Goal: Task Accomplishment & Management: Complete application form

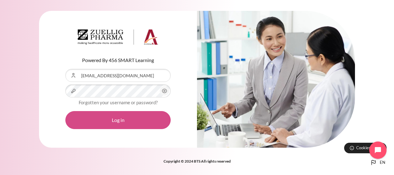
click at [110, 121] on button "Log in" at bounding box center [117, 120] width 105 height 18
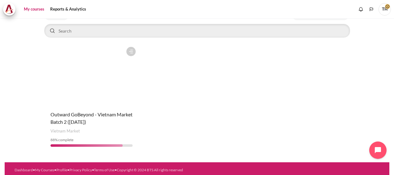
scroll to position [51, 0]
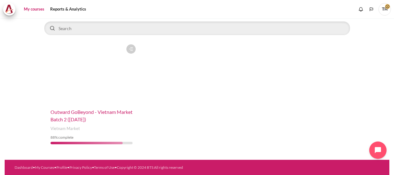
click at [84, 111] on span "Outward GoBeyond - Vietnam Market Batch 2 ([DATE])" at bounding box center [91, 115] width 82 height 13
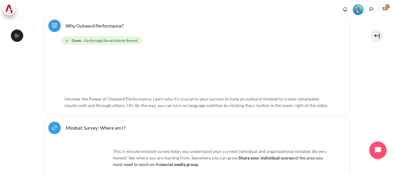
scroll to position [341, 0]
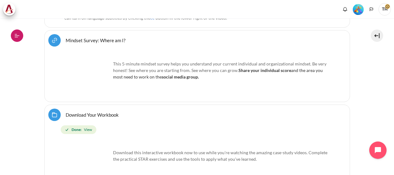
click at [18, 35] on icon at bounding box center [17, 36] width 6 height 6
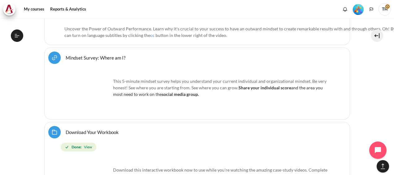
scroll to position [358, 0]
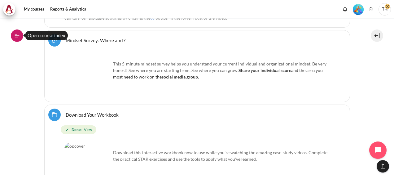
click at [16, 38] on icon at bounding box center [17, 36] width 6 height 6
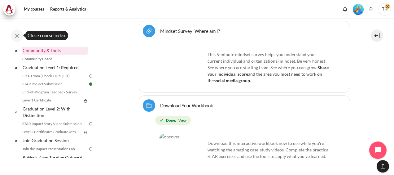
scroll to position [645, 0]
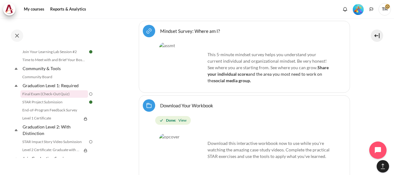
click at [56, 98] on link "Final Exam (Check-Out Quiz)" at bounding box center [53, 93] width 67 height 7
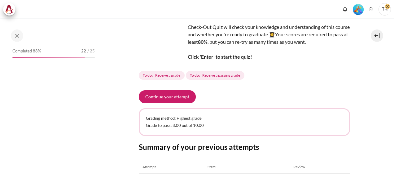
scroll to position [62, 0]
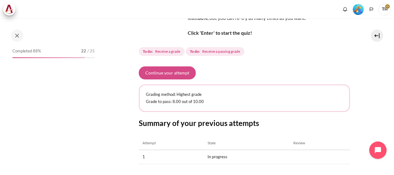
click at [168, 74] on button "Continue your attempt" at bounding box center [167, 72] width 57 height 13
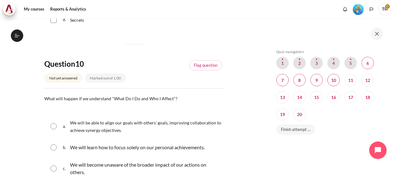
scroll to position [549, 0]
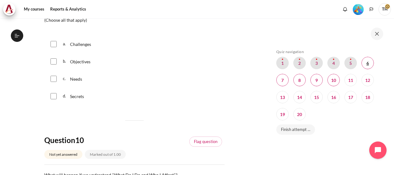
click at [369, 63] on span "Blocks" at bounding box center [367, 63] width 12 height 12
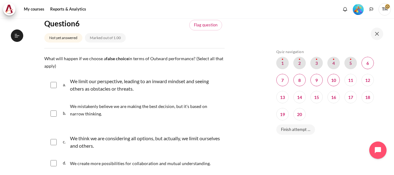
click at [55, 84] on input "Content" at bounding box center [53, 85] width 6 height 6
checkbox input "true"
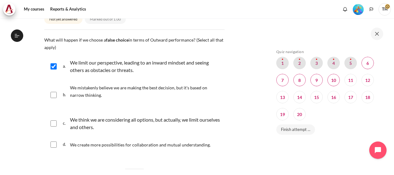
scroll to position [99, 0]
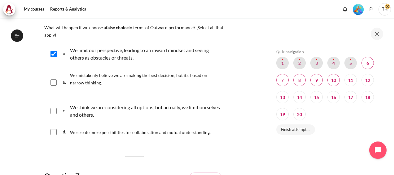
click at [53, 110] on input "Content" at bounding box center [53, 111] width 6 height 6
checkbox input "true"
click at [55, 82] on input "Content" at bounding box center [53, 82] width 6 height 6
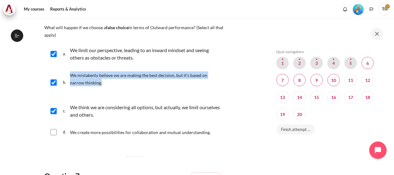
drag, startPoint x: 71, startPoint y: 74, endPoint x: 111, endPoint y: 84, distance: 41.6
click at [111, 84] on p "We mistakenly believe we are making the best decision, but it's based on narrow…" at bounding box center [145, 78] width 151 height 15
copy span "We mistakenly believe we are making the best decision, but it's based on narrow…"
click at [54, 82] on input "Content" at bounding box center [53, 82] width 6 height 6
checkbox input "true"
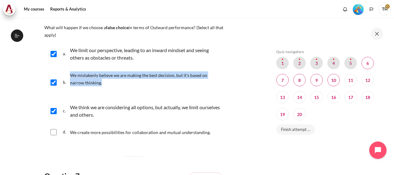
drag, startPoint x: 45, startPoint y: 26, endPoint x: 80, endPoint y: 35, distance: 36.3
click at [80, 35] on p "What will happen if we choose a false choice in terms of Outward performance? (…" at bounding box center [134, 31] width 180 height 15
copy span "What will happen if we choose a false choice in terms of Outward performance? (…"
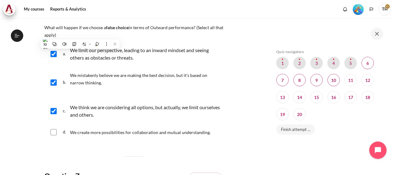
drag, startPoint x: 43, startPoint y: 25, endPoint x: 220, endPoint y: 131, distance: 206.6
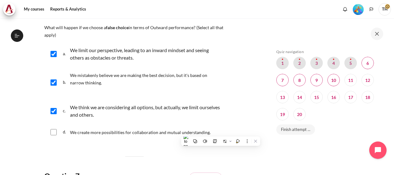
copy div "What will happen if we choose a false choice in terms of Outward performance? (…"
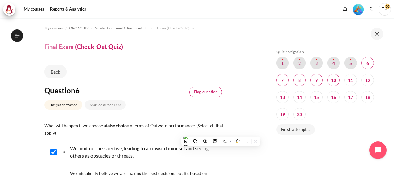
scroll to position [0, 0]
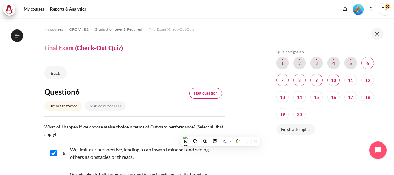
click at [209, 88] on link "Flag question" at bounding box center [205, 93] width 33 height 11
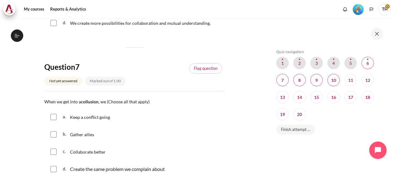
scroll to position [217, 0]
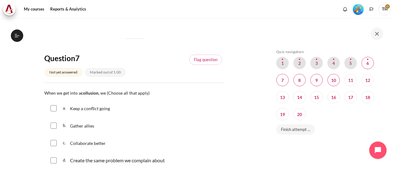
drag, startPoint x: 44, startPoint y: 90, endPoint x: 186, endPoint y: 154, distance: 155.9
click at [186, 154] on div "Question text When we get into a collusion , we (Choose all that apply) Questio…" at bounding box center [134, 129] width 180 height 80
copy div "When we get into a collusion , we (Choose all that apply) Question 7 Answer a. …"
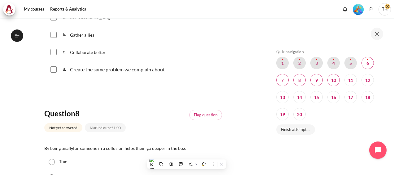
scroll to position [279, 0]
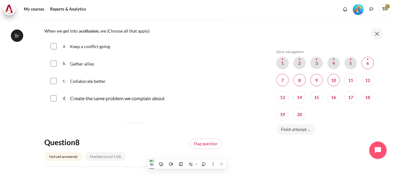
click at [22, 61] on section "My courses OPO VN B2 Graduation Level 1: Required Final Exam (Check-Out Quiz) F…" at bounding box center [134, 175] width 259 height 871
click at [54, 45] on input "Content" at bounding box center [53, 46] width 6 height 6
checkbox input "true"
click at [54, 62] on input "Content" at bounding box center [53, 63] width 6 height 6
checkbox input "true"
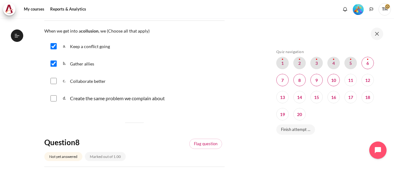
click at [56, 99] on input "Content" at bounding box center [53, 98] width 6 height 6
checkbox input "true"
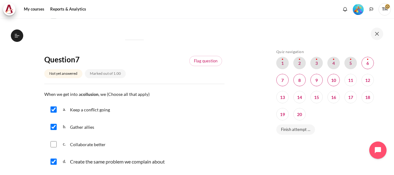
scroll to position [186, 0]
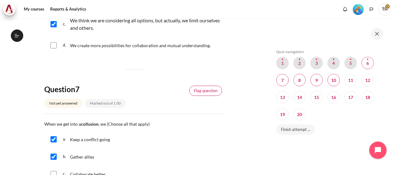
click at [208, 92] on link "Flag question" at bounding box center [205, 90] width 33 height 11
click at [285, 61] on span "Blocks" at bounding box center [282, 63] width 12 height 12
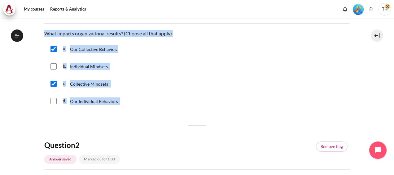
scroll to position [643, 0]
drag, startPoint x: 44, startPoint y: 31, endPoint x: 164, endPoint y: 105, distance: 140.8
click at [164, 105] on div "Question text What impacts organizational results? (Choose all that apply) Ques…" at bounding box center [197, 70] width 306 height 80
copy div "What impacts organizational results? (Choose all that apply) Question 1 Answer …"
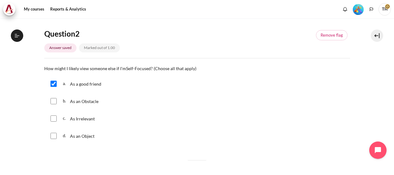
scroll to position [217, 0]
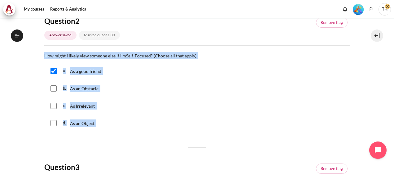
drag, startPoint x: 45, startPoint y: 54, endPoint x: 117, endPoint y: 119, distance: 96.9
click at [117, 119] on div "Question text How might I likely view someone else if I'm Self-Focused ? (Choos…" at bounding box center [197, 92] width 306 height 80
copy div "How might I likely view someone else if I'm Self-Focused ? (Choose all that app…"
click at [54, 68] on input "Content" at bounding box center [53, 71] width 6 height 6
checkbox input "false"
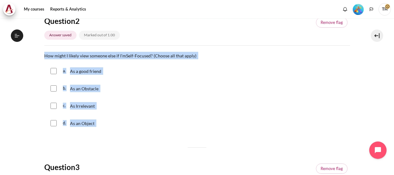
click at [53, 85] on input "Content" at bounding box center [53, 88] width 6 height 6
checkbox input "true"
click at [54, 102] on div "c. As Irrelevant" at bounding box center [197, 106] width 306 height 16
click at [54, 124] on input "Content" at bounding box center [53, 123] width 6 height 6
checkbox input "true"
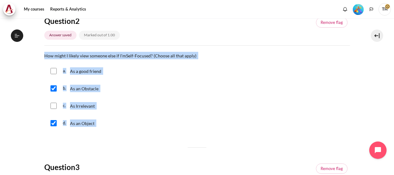
click at [54, 105] on input "Content" at bounding box center [53, 105] width 6 height 6
checkbox input "true"
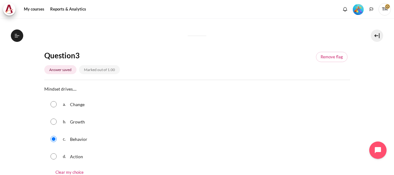
scroll to position [341, 0]
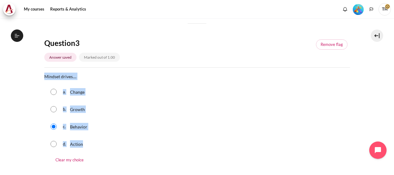
drag, startPoint x: 43, startPoint y: 76, endPoint x: 101, endPoint y: 141, distance: 87.1
click at [101, 141] on section "My courses OPO VN B2 Graduation Level 1: Required Final Exam (Check-Out Quiz) F…" at bounding box center [197, 103] width 385 height 851
copy div "Mindset drives.... Question 3 Answer a. Change b. Growth c. Behavior d. Action"
click at [8, 97] on section "My courses OPO VN B2 Graduation Level 1: Required Final Exam (Check-Out Quiz) F…" at bounding box center [197, 103] width 385 height 851
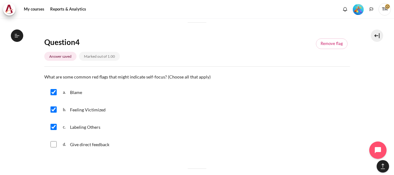
scroll to position [495, 0]
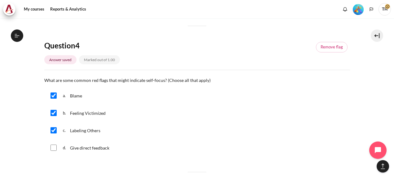
drag, startPoint x: 45, startPoint y: 79, endPoint x: 133, endPoint y: 143, distance: 108.5
click at [133, 143] on div "Question text What are some common red flags that might indicate self-focus? (C…" at bounding box center [197, 116] width 306 height 80
copy div "What are some common red flags that might indicate self-focus? (Choose all that…"
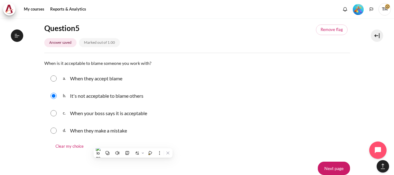
scroll to position [681, 0]
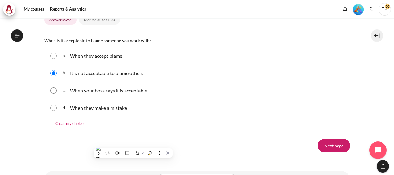
drag, startPoint x: 45, startPoint y: 39, endPoint x: 134, endPoint y: 104, distance: 110.6
click at [134, 104] on div "Question text When is it acceptable to blame someone you work with? Question 5 …" at bounding box center [197, 83] width 306 height 93
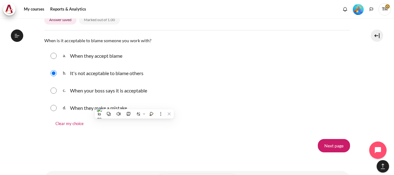
copy div "When is it acceptable to blame someone you work with? Question 5 Answer a. When…"
click at [328, 93] on div "c. When your boss says it is acceptable" at bounding box center [197, 90] width 306 height 16
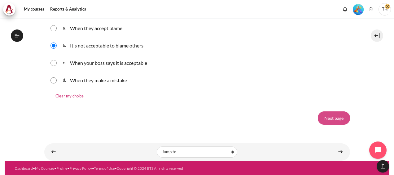
click at [333, 118] on input "Next page" at bounding box center [334, 117] width 32 height 13
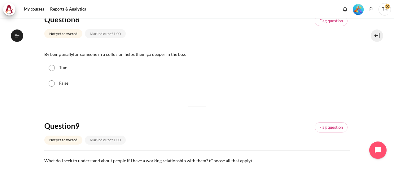
scroll to position [643, 0]
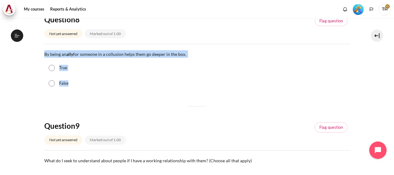
drag, startPoint x: 45, startPoint y: 53, endPoint x: 84, endPoint y: 80, distance: 47.5
click at [84, 80] on div "Question text By being an ally for someone in a collusion helps them go deeper …" at bounding box center [197, 70] width 306 height 41
copy div "By being an ally for someone in a collusion helps them go deeper in the box. Qu…"
click at [52, 67] on input "True" at bounding box center [52, 68] width 6 height 6
radio input "true"
